Goal: Navigation & Orientation: Understand site structure

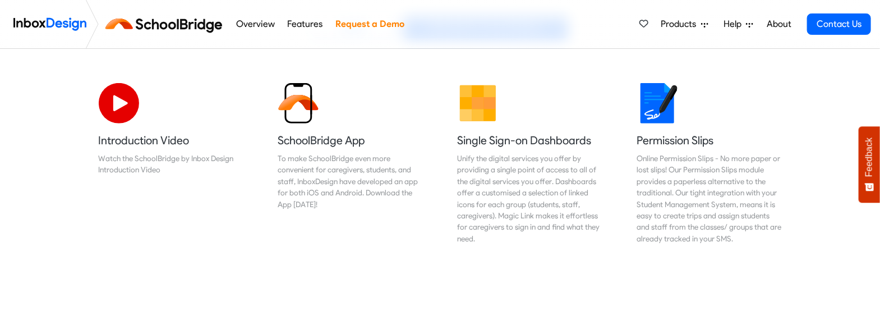
scroll to position [280, 0]
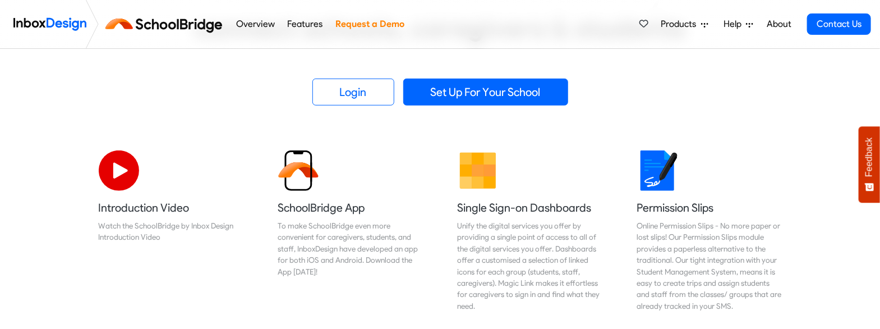
click at [242, 19] on link "Overview" at bounding box center [255, 24] width 45 height 22
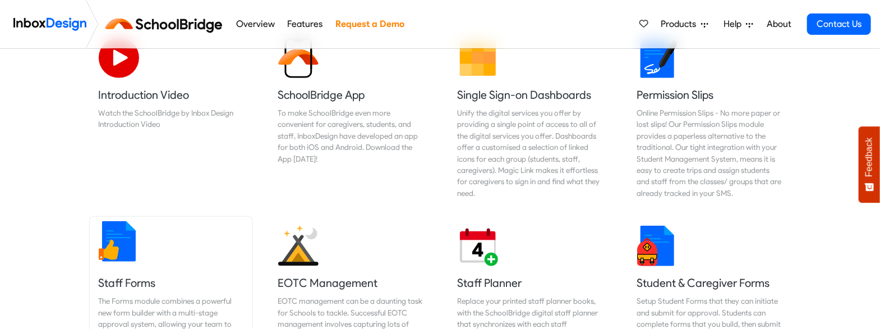
scroll to position [112, 0]
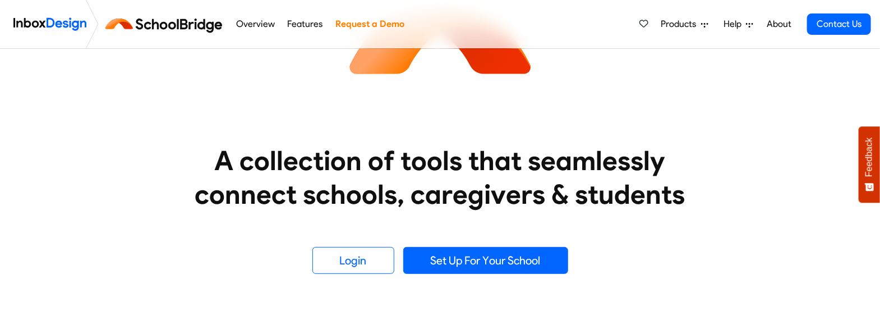
click at [674, 24] on span "Products" at bounding box center [681, 23] width 40 height 13
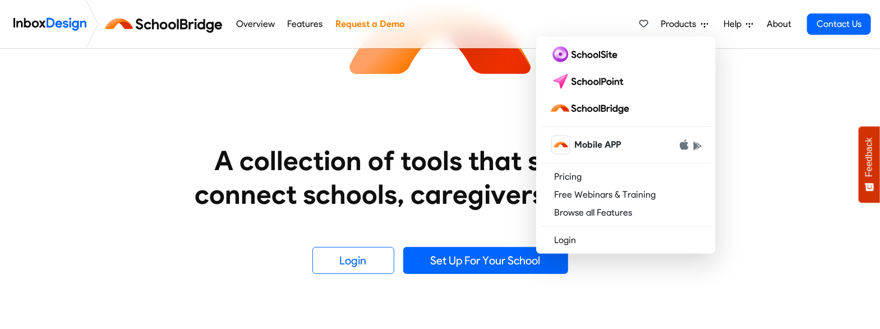
click at [771, 24] on link "About" at bounding box center [779, 24] width 31 height 22
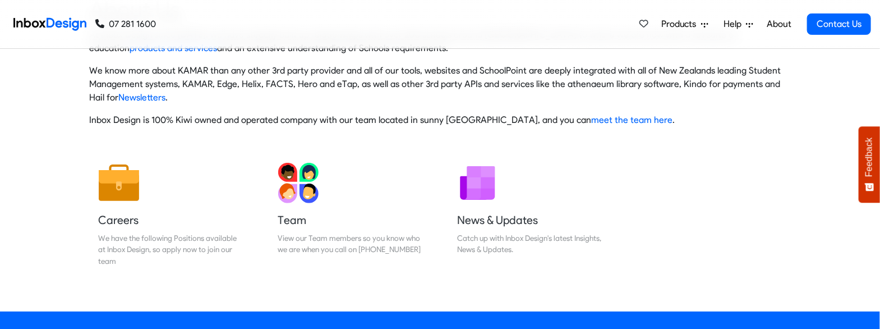
scroll to position [112, 0]
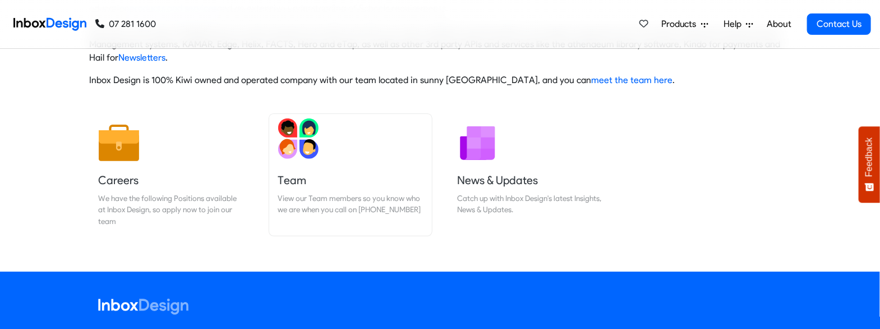
click at [308, 140] on img at bounding box center [298, 138] width 40 height 40
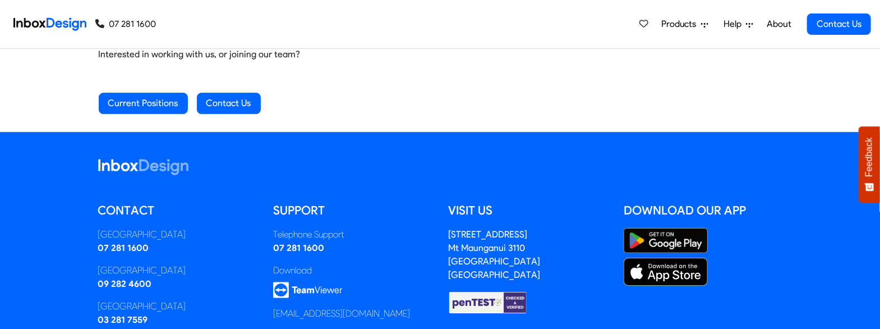
scroll to position [1556, 0]
